Goal: Navigation & Orientation: Find specific page/section

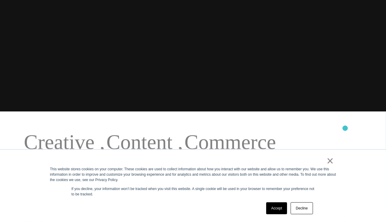
scroll to position [119, 0]
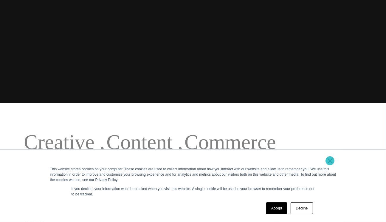
click at [330, 160] on link "×" at bounding box center [330, 160] width 7 height 5
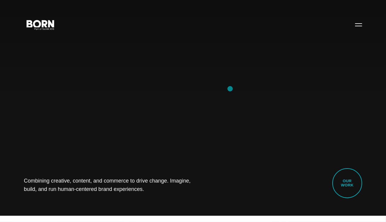
scroll to position [0, 0]
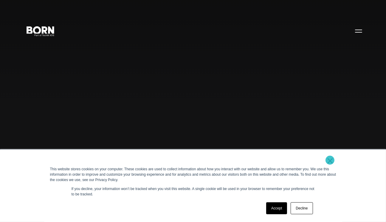
click at [330, 160] on link "×" at bounding box center [330, 160] width 7 height 5
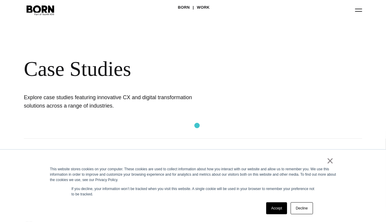
scroll to position [30, 0]
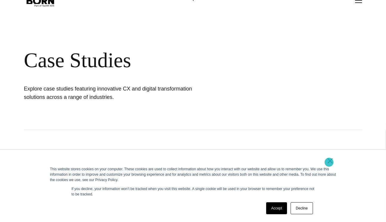
click at [329, 162] on link "×" at bounding box center [330, 160] width 7 height 5
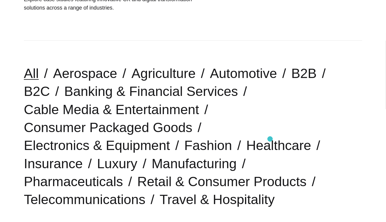
scroll to position [149, 0]
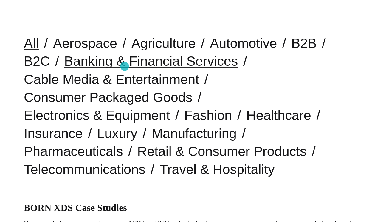
click at [125, 66] on link "Banking & Financial Services" at bounding box center [151, 60] width 174 height 15
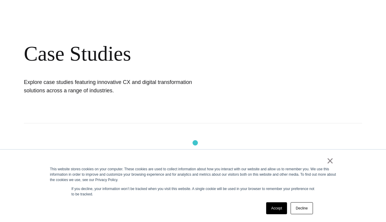
scroll to position [89, 0]
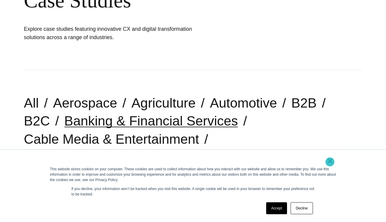
click at [330, 162] on link "×" at bounding box center [330, 160] width 7 height 5
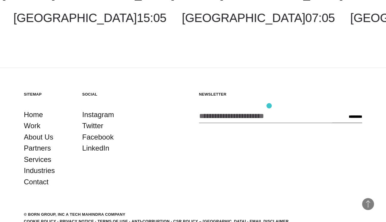
scroll to position [653, 0]
